Goal: Information Seeking & Learning: Learn about a topic

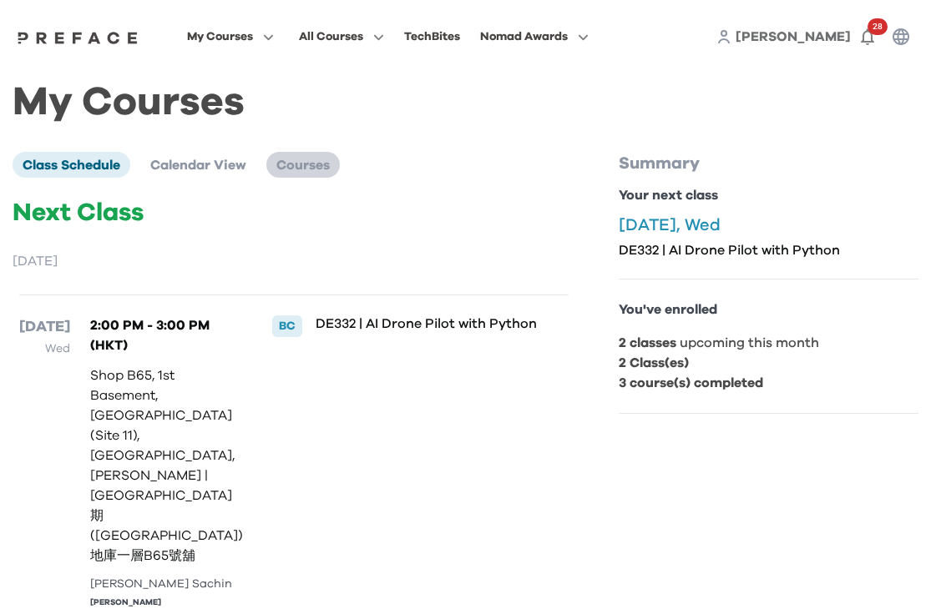
click at [295, 170] on span "Courses" at bounding box center [302, 165] width 53 height 13
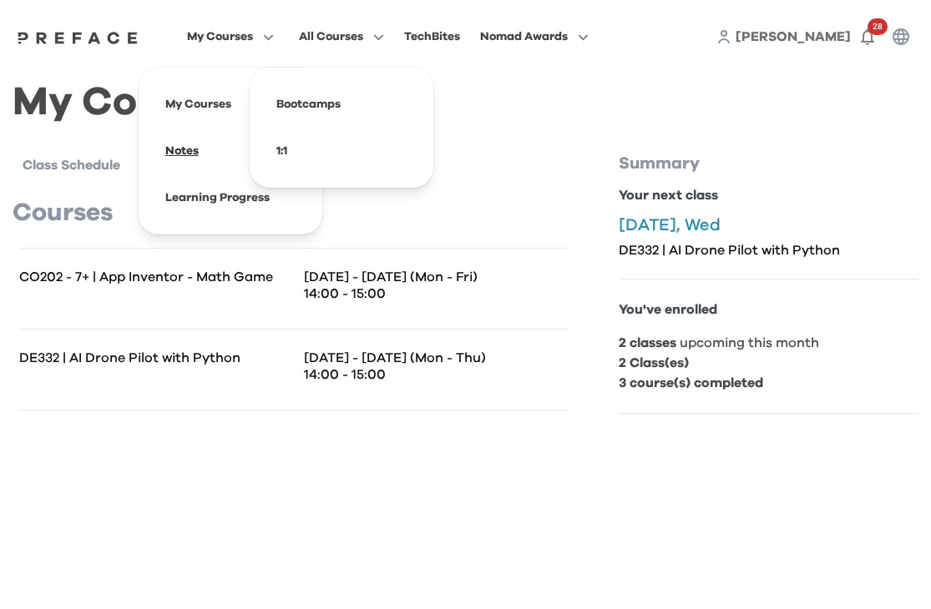
click at [208, 144] on span at bounding box center [230, 151] width 157 height 47
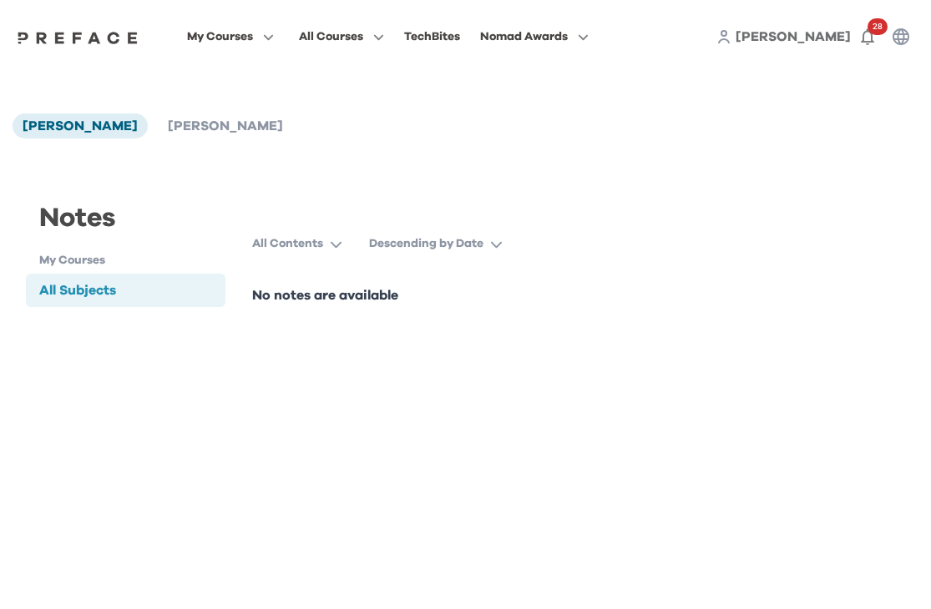
click at [122, 255] on h1 "My Courses" at bounding box center [132, 261] width 186 height 18
click at [97, 260] on h1 "My Courses" at bounding box center [132, 261] width 186 height 18
click at [315, 247] on p "All Contents" at bounding box center [287, 243] width 71 height 17
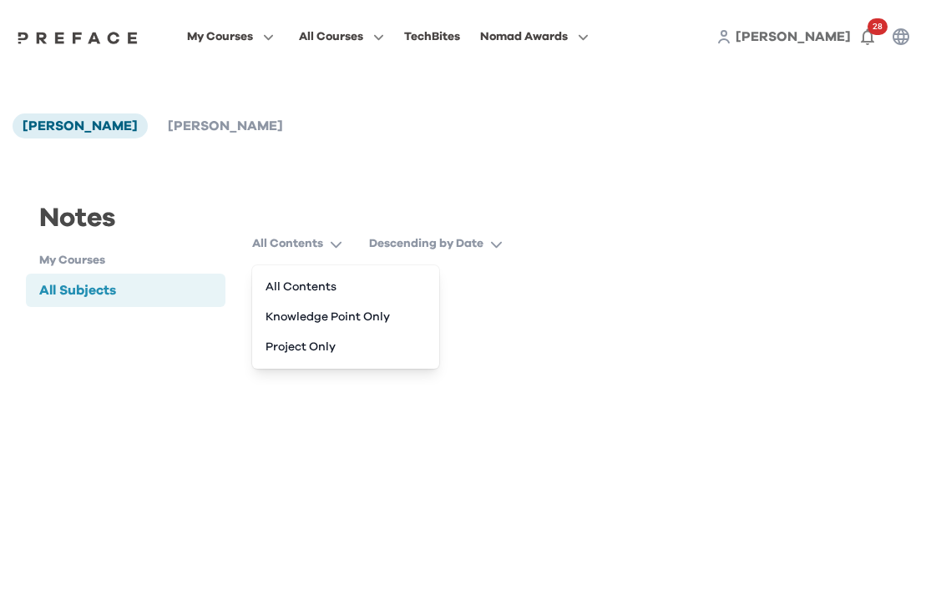
click at [148, 113] on div "Notes Janice Lee Jamie Li Notes My Courses All Subjects All Subjects All Conten…" at bounding box center [465, 219] width 931 height 292
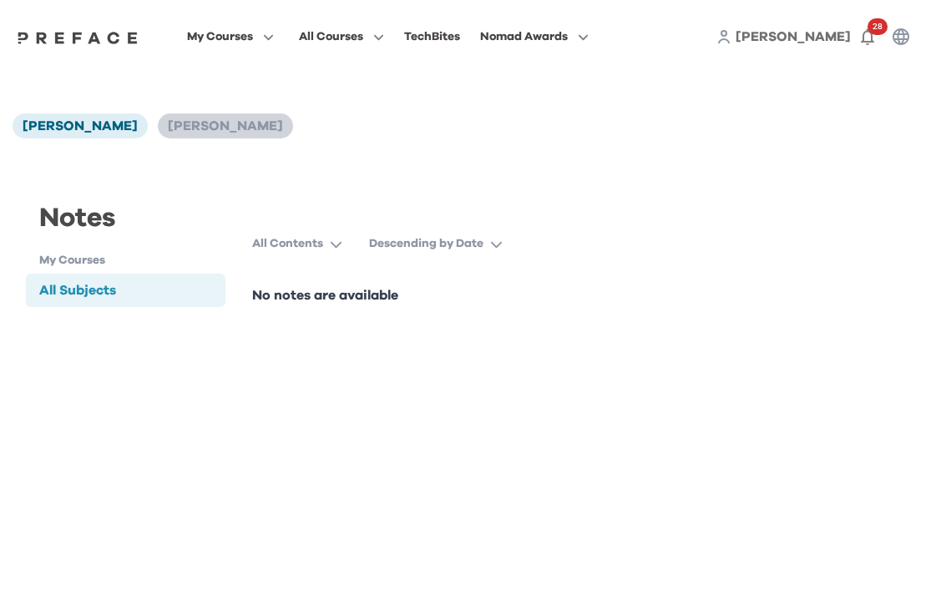
click at [168, 122] on span "[PERSON_NAME]" at bounding box center [225, 125] width 115 height 13
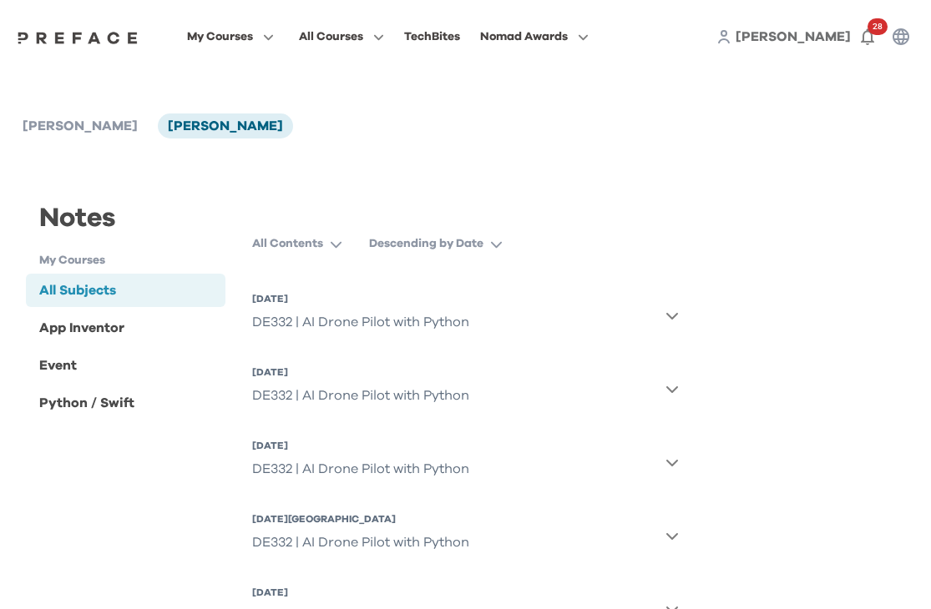
click at [356, 311] on div "DE332 | AI Drone Pilot with Python" at bounding box center [360, 322] width 217 height 33
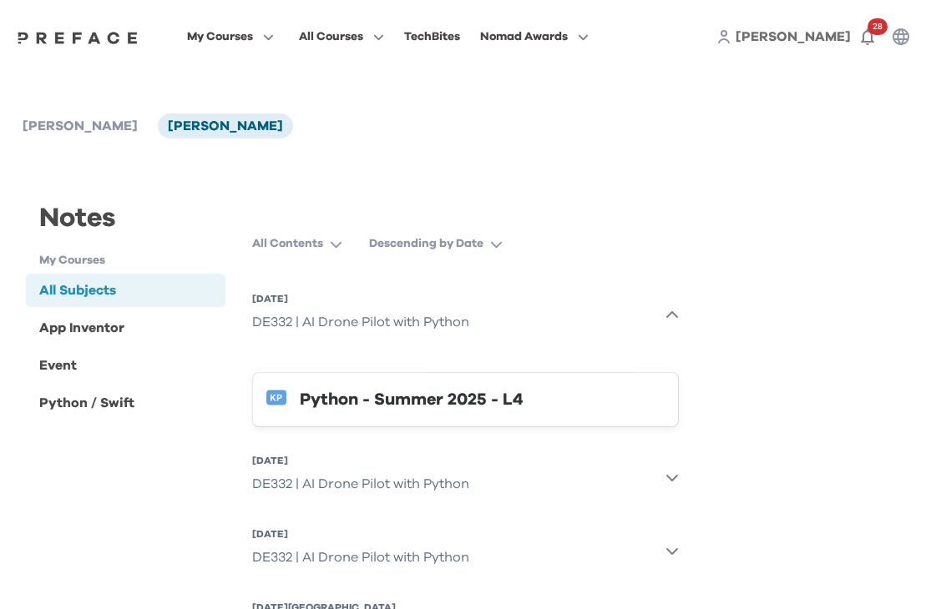
click at [356, 311] on div "DE332 | AI Drone Pilot with Python" at bounding box center [360, 322] width 217 height 33
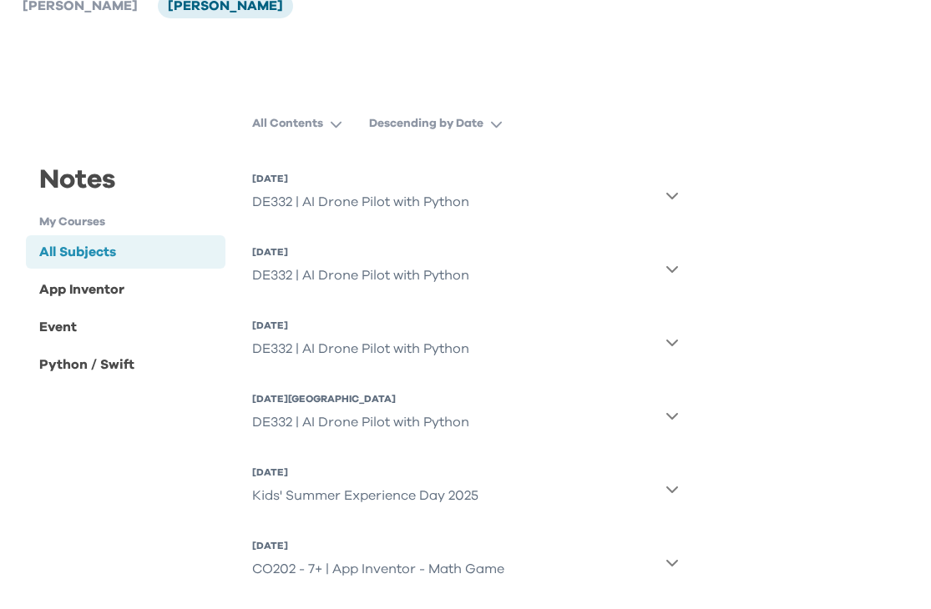
scroll to position [135, 0]
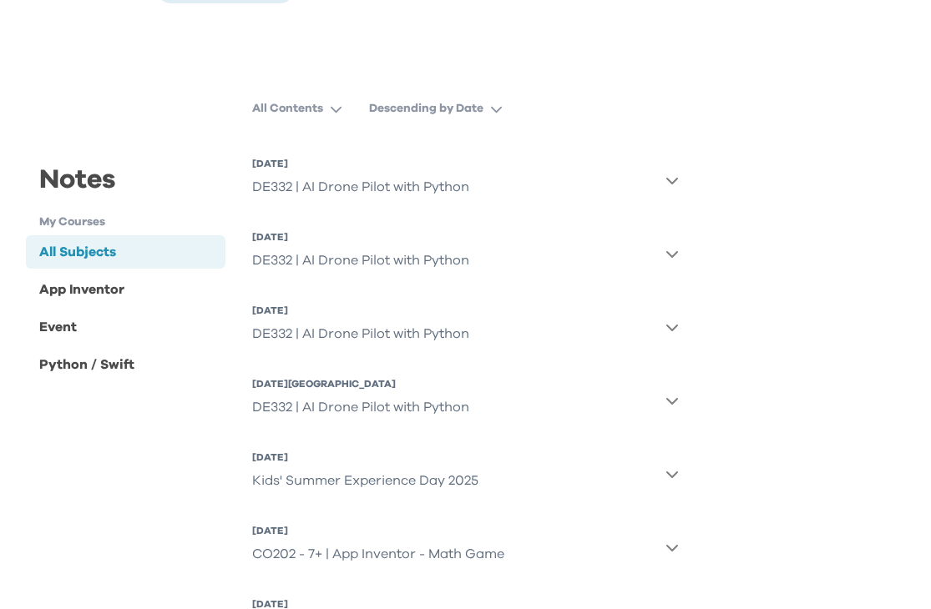
click at [349, 412] on div "DE332 | AI Drone Pilot with Python" at bounding box center [360, 407] width 217 height 33
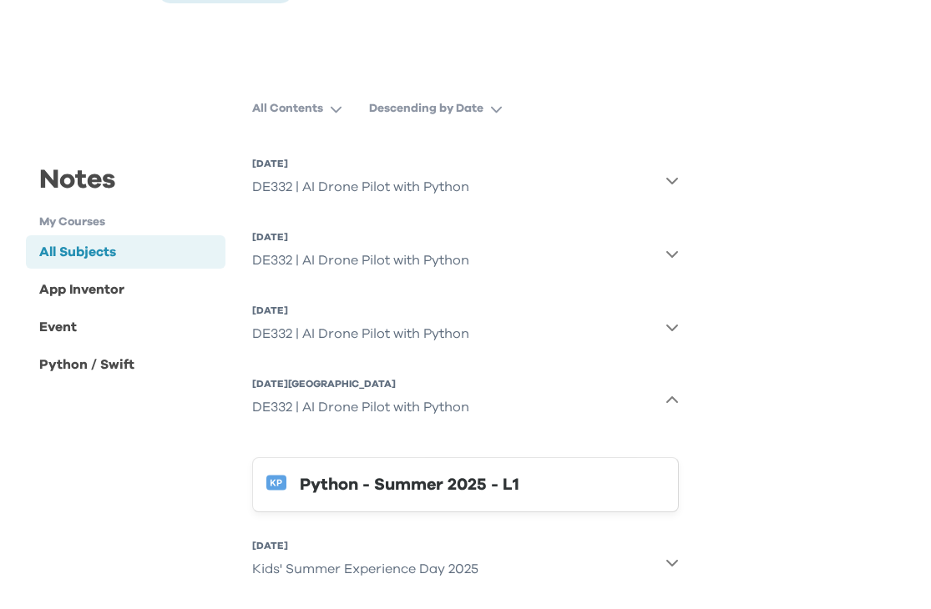
click at [360, 322] on div "DE332 | AI Drone Pilot with Python" at bounding box center [360, 333] width 217 height 33
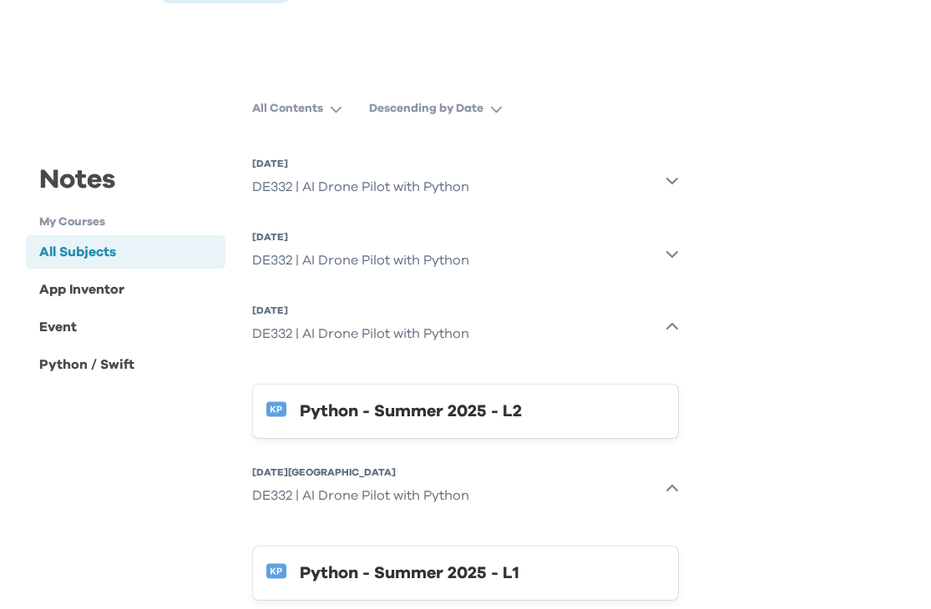
click at [337, 401] on div "Python - Summer 2025 - L2" at bounding box center [482, 411] width 365 height 27
